Goal: Information Seeking & Learning: Learn about a topic

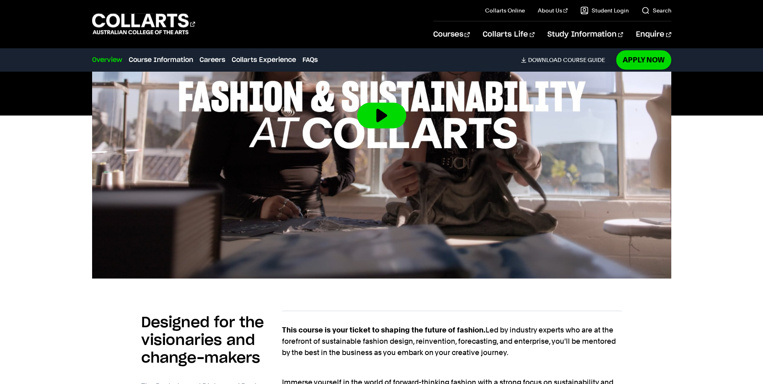
scroll to position [523, 0]
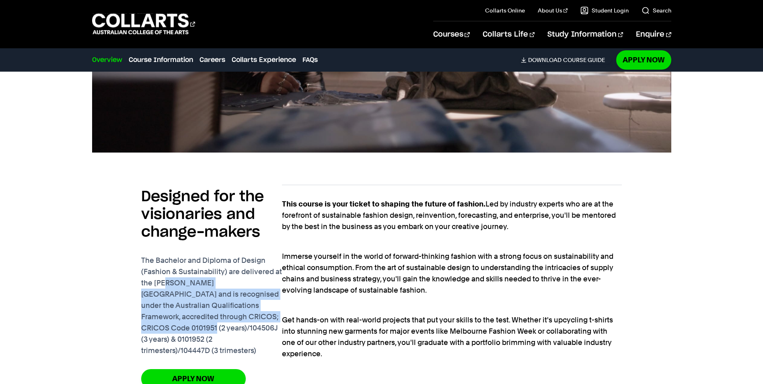
drag, startPoint x: 171, startPoint y: 282, endPoint x: 266, endPoint y: 313, distance: 100.4
click at [263, 313] on p "The Bachelor and Diploma of Design (Fashion & Sustainability) are delivered at …" at bounding box center [211, 305] width 141 height 101
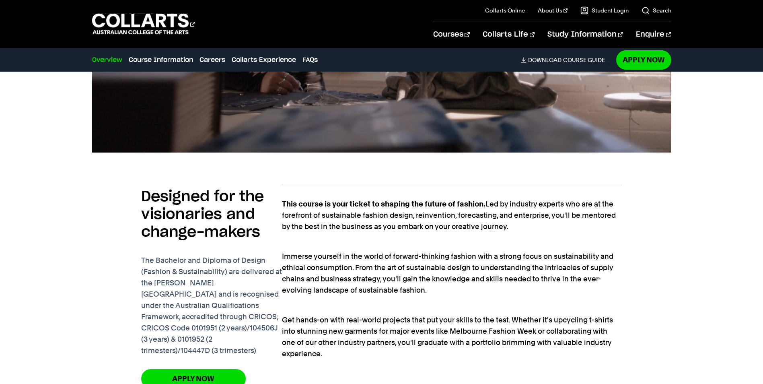
drag, startPoint x: 266, startPoint y: 313, endPoint x: 445, endPoint y: 258, distance: 187.3
click at [445, 258] on p "Immerse yourself in the world of forward-thinking fashion with a strong focus o…" at bounding box center [452, 267] width 340 height 56
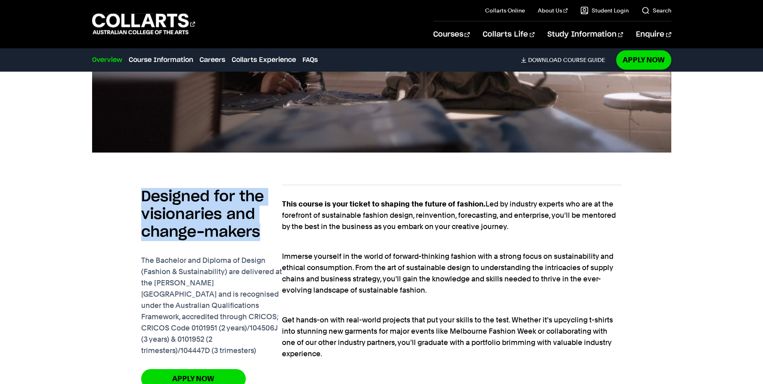
drag, startPoint x: 159, startPoint y: 200, endPoint x: 279, endPoint y: 247, distance: 128.8
click at [273, 247] on div "Designed for the visionaries and change-makers The Bachelor and Diploma of Desi…" at bounding box center [211, 270] width 141 height 171
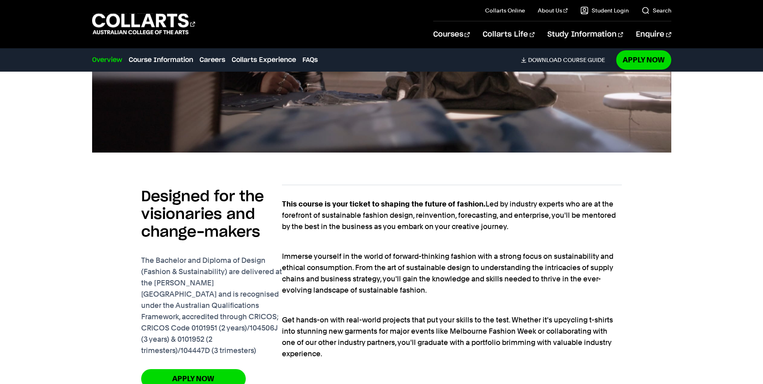
drag, startPoint x: 279, startPoint y: 247, endPoint x: 404, endPoint y: 256, distance: 125.8
click at [406, 267] on p "Immerse yourself in the world of forward-thinking fashion with a strong focus o…" at bounding box center [452, 267] width 340 height 56
drag, startPoint x: 397, startPoint y: 203, endPoint x: 473, endPoint y: 222, distance: 78.3
click at [473, 222] on p "This course is your ticket to shaping the future of fashion. Led by industry ex…" at bounding box center [452, 215] width 340 height 34
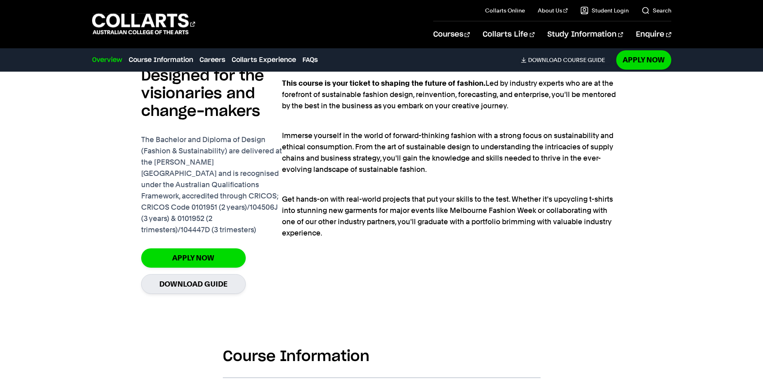
click at [434, 195] on p "Get hands-on with real-world projects that put your skills to the test. Whether…" at bounding box center [452, 210] width 340 height 56
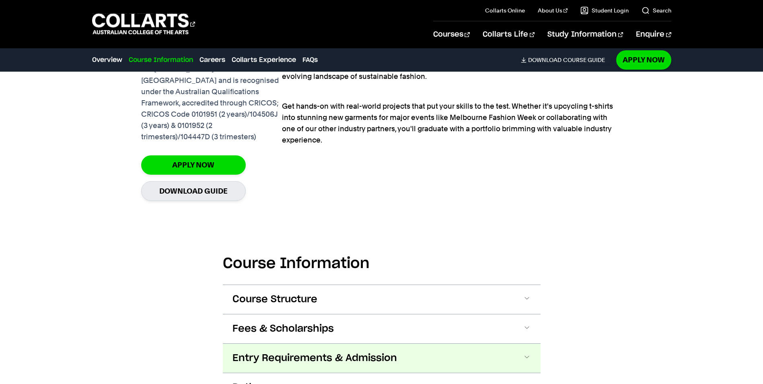
scroll to position [845, 0]
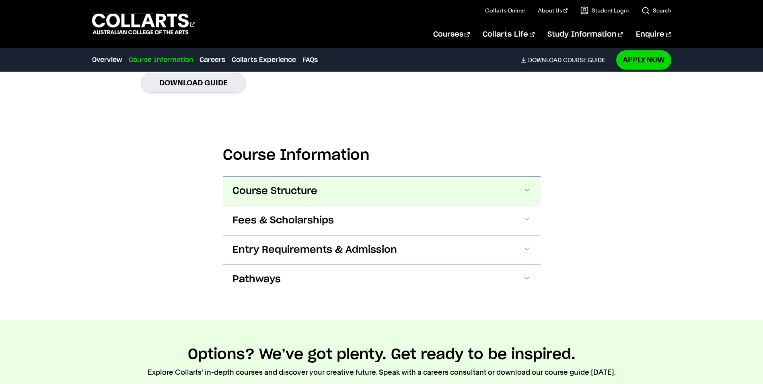
click at [523, 186] on span at bounding box center [527, 191] width 8 height 10
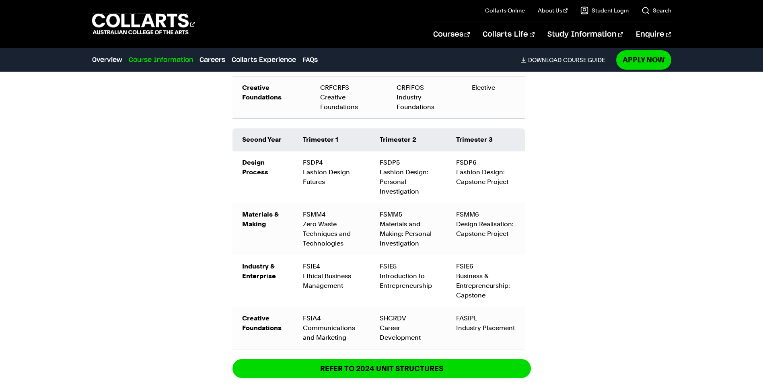
scroll to position [1340, 0]
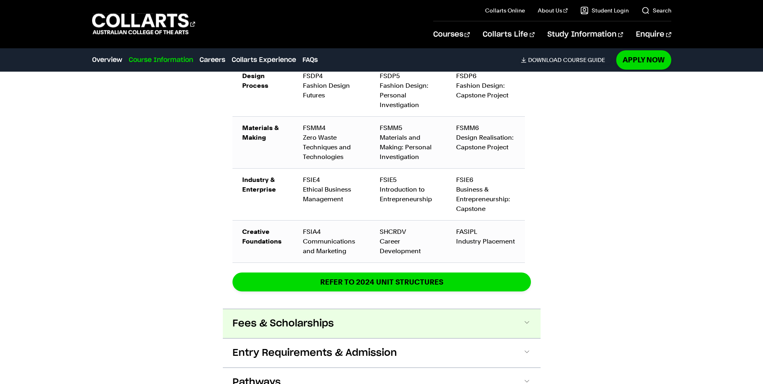
click at [259, 317] on span "Fees & Scholarships" at bounding box center [283, 323] width 101 height 13
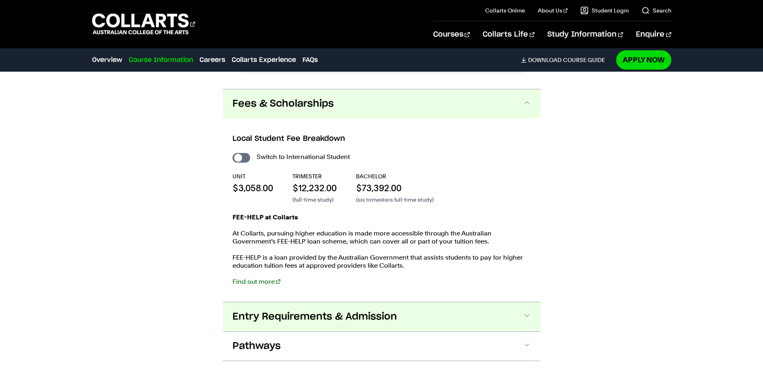
scroll to position [1565, 0]
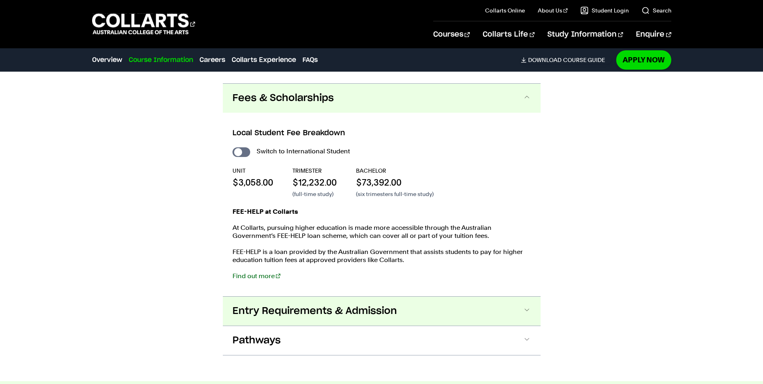
click at [366, 305] on span "Entry Requirements & Admission" at bounding box center [315, 311] width 165 height 13
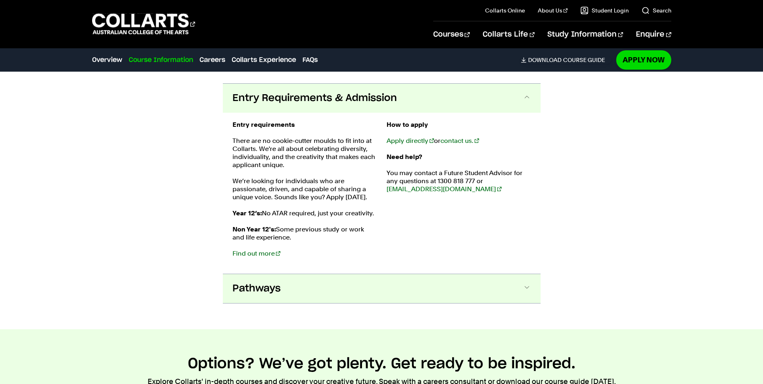
click at [367, 278] on button "Pathways" at bounding box center [382, 288] width 318 height 29
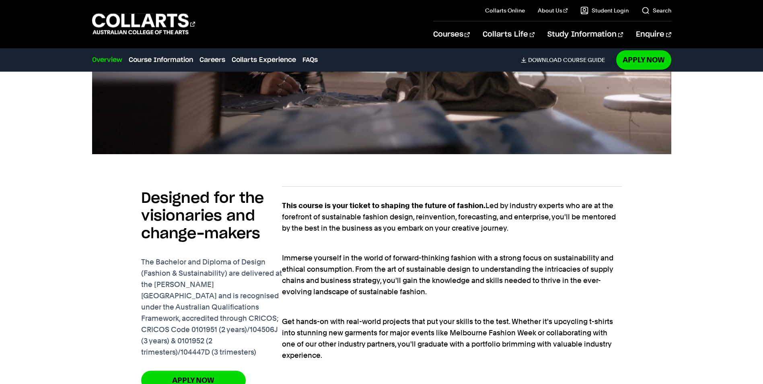
scroll to position [601, 0]
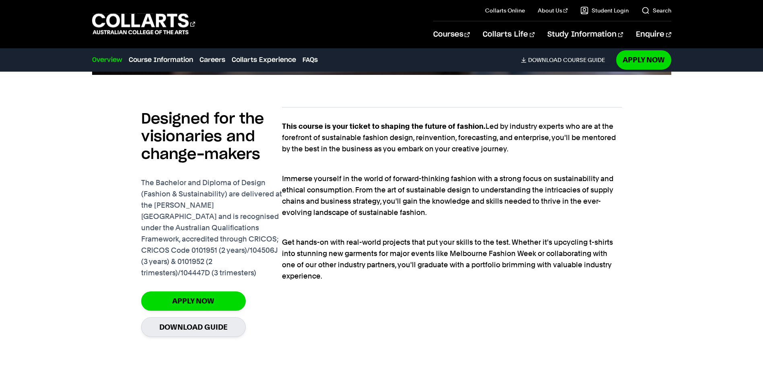
click at [272, 261] on p "The Bachelor and Diploma of Design (Fashion & Sustainability) are delivered at …" at bounding box center [211, 227] width 141 height 101
click at [393, 275] on p "Get hands-on with real-world projects that put your skills to the test. Whether…" at bounding box center [452, 253] width 340 height 56
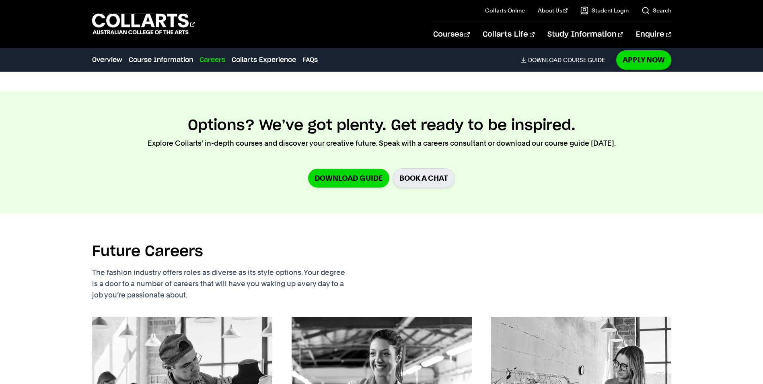
scroll to position [2089, 0]
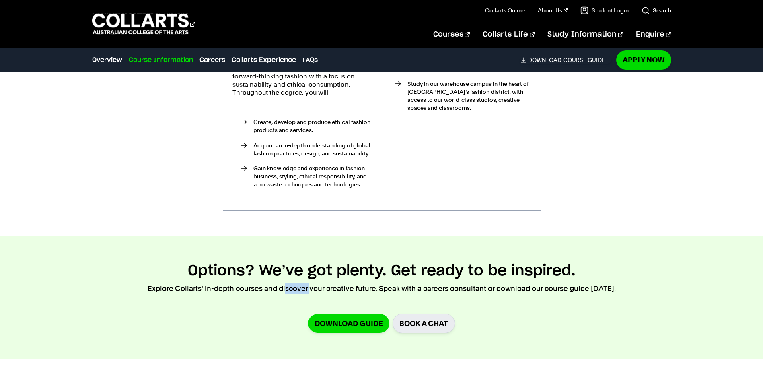
drag, startPoint x: 238, startPoint y: 270, endPoint x: 214, endPoint y: 272, distance: 24.2
click at [214, 272] on div "Options? We’ve got plenty. Get ready to be inspired. Explore Collarts' in-depth…" at bounding box center [381, 297] width 709 height 71
drag, startPoint x: 214, startPoint y: 272, endPoint x: 215, endPoint y: 286, distance: 13.7
click at [215, 286] on div "Options? We’ve got plenty. Get ready to be inspired. Explore Collarts' in-depth…" at bounding box center [381, 297] width 709 height 71
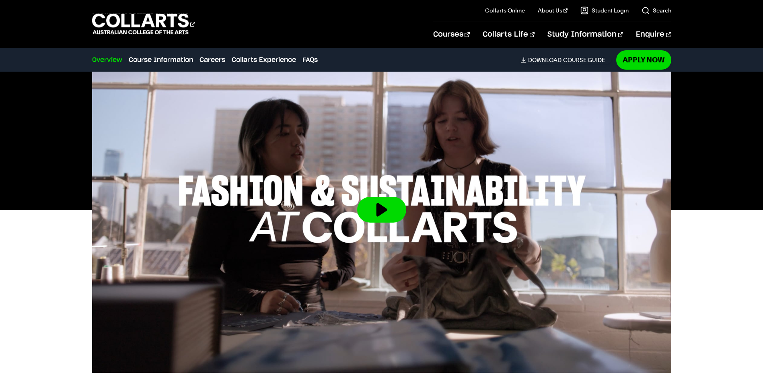
scroll to position [239, 0]
